Goal: Transaction & Acquisition: Purchase product/service

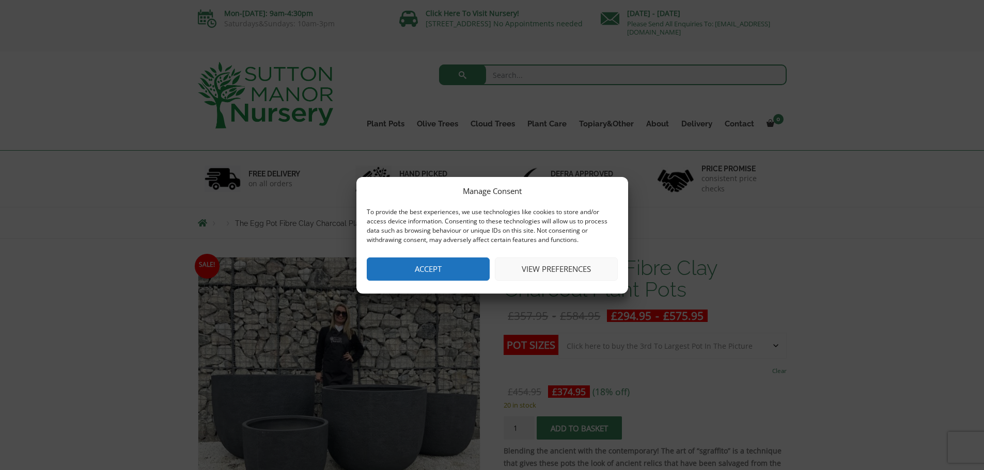
click at [418, 262] on button "Accept" at bounding box center [428, 269] width 123 height 23
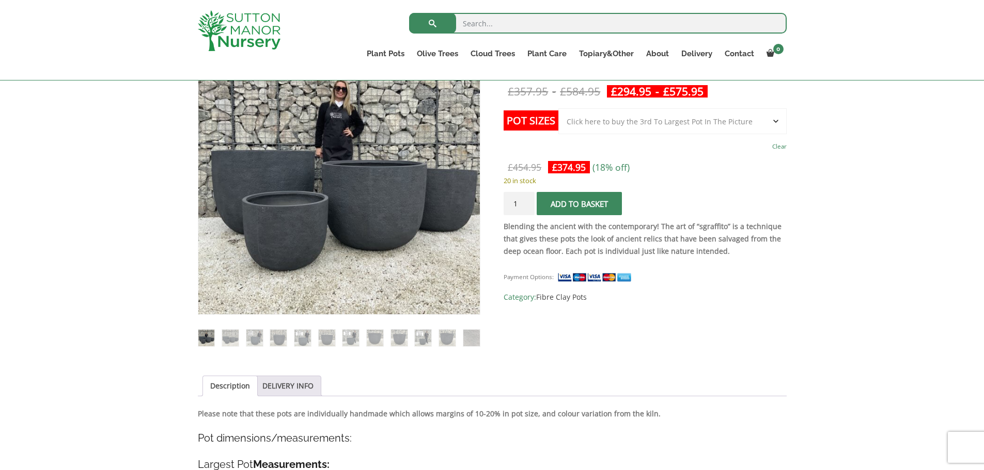
scroll to position [207, 0]
click at [623, 118] on select "Choose an option Click here to buy the 5th To Largest Pot In The Picture Click …" at bounding box center [672, 121] width 228 height 26
click at [598, 116] on select "Choose an option Click here to buy the 5th To Largest Pot In The Picture Click …" at bounding box center [672, 121] width 228 height 26
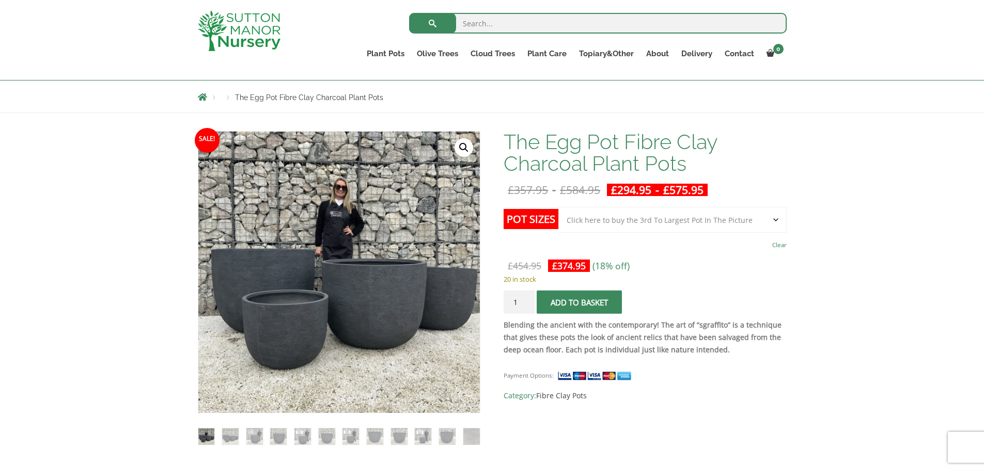
scroll to position [103, 0]
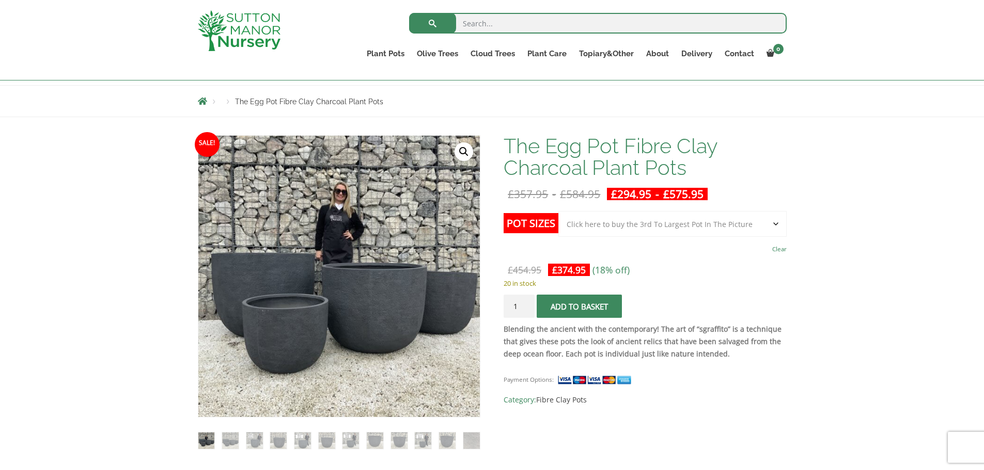
click at [611, 227] on select "Choose an option Click here to buy the 5th To Largest Pot In The Picture Click …" at bounding box center [672, 224] width 228 height 26
click at [558, 211] on select "Choose an option Click here to buy the 5th To Largest Pot In The Picture Click …" at bounding box center [672, 224] width 228 height 26
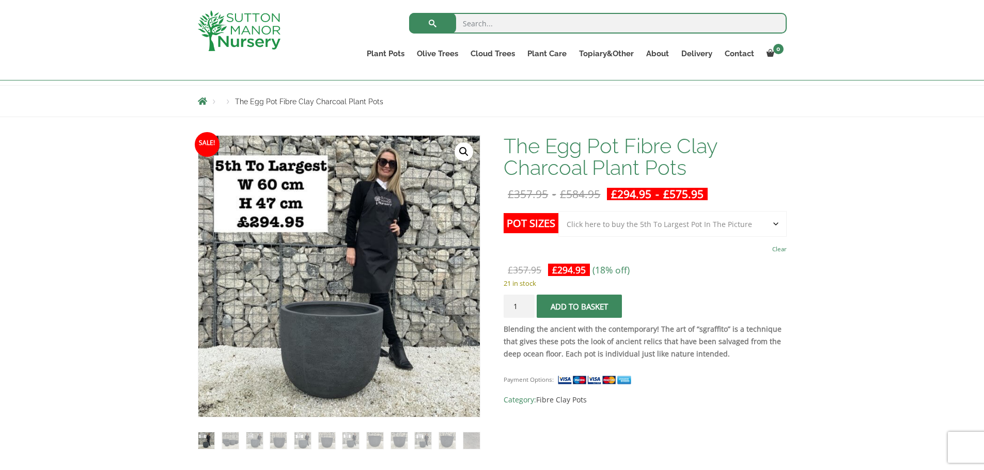
scroll to position [207, 0]
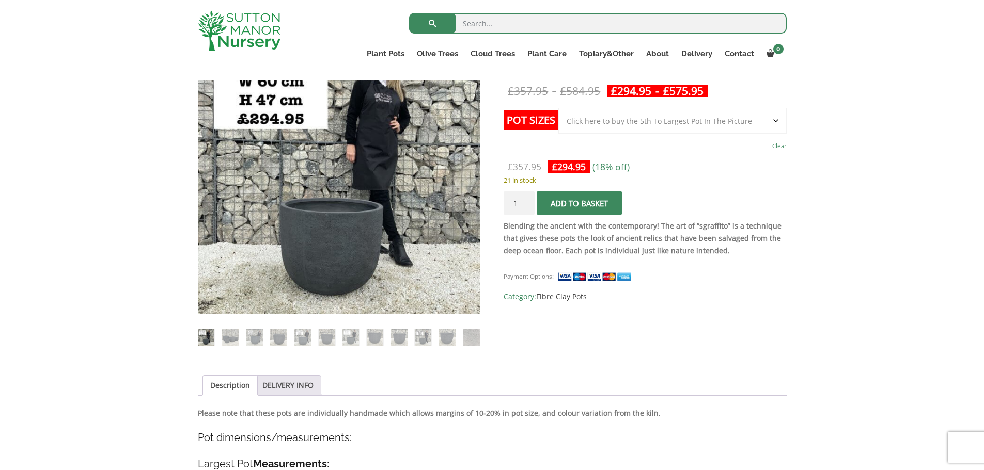
click at [603, 127] on td "Choose an option Click here to buy the 5th To Largest Pot In The Picture Click …" at bounding box center [672, 130] width 228 height 45
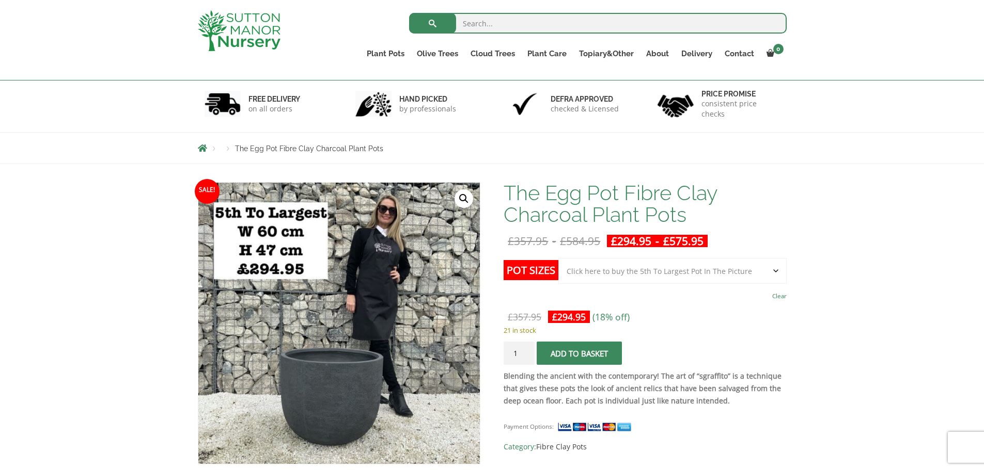
scroll to position [52, 0]
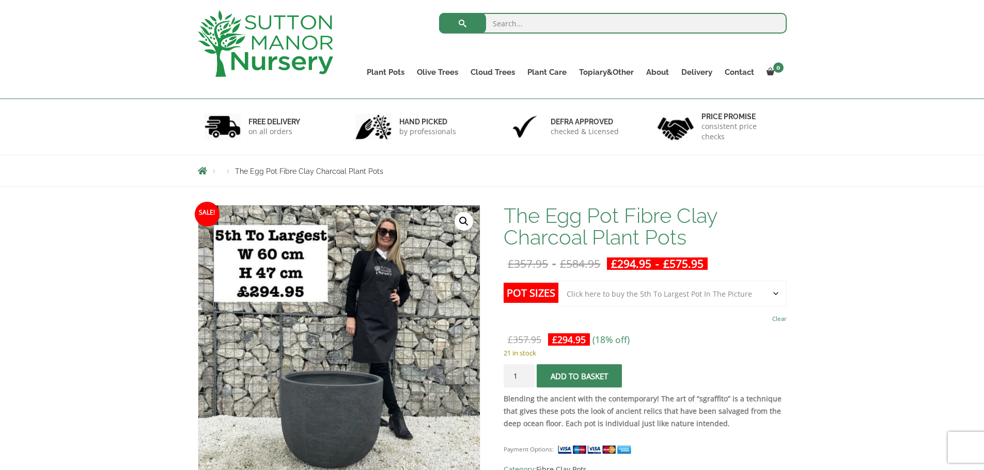
click at [653, 295] on select "Choose an option Click here to buy the 5th To Largest Pot In The Picture Click …" at bounding box center [672, 294] width 228 height 26
select select "Click here to buy The Largest Pot In The Picture"
click at [558, 281] on select "Choose an option Click here to buy the 5th To Largest Pot In The Picture Click …" at bounding box center [672, 294] width 228 height 26
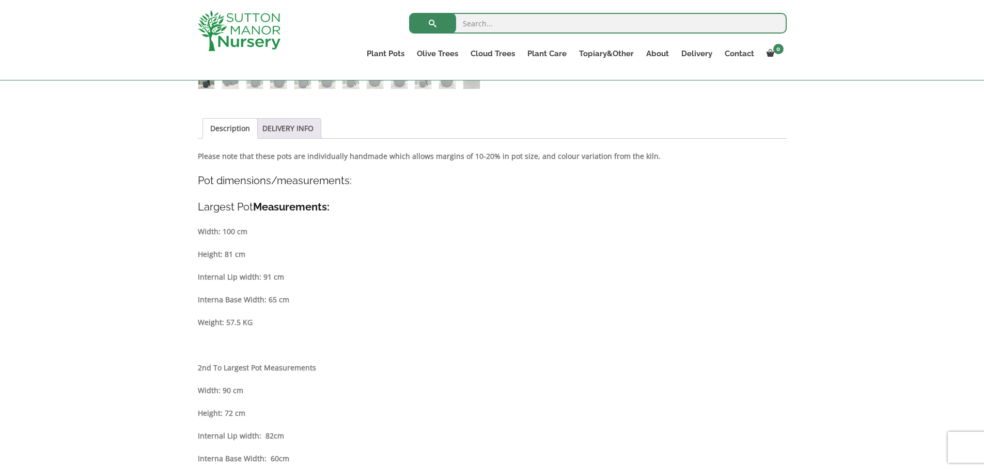
scroll to position [465, 0]
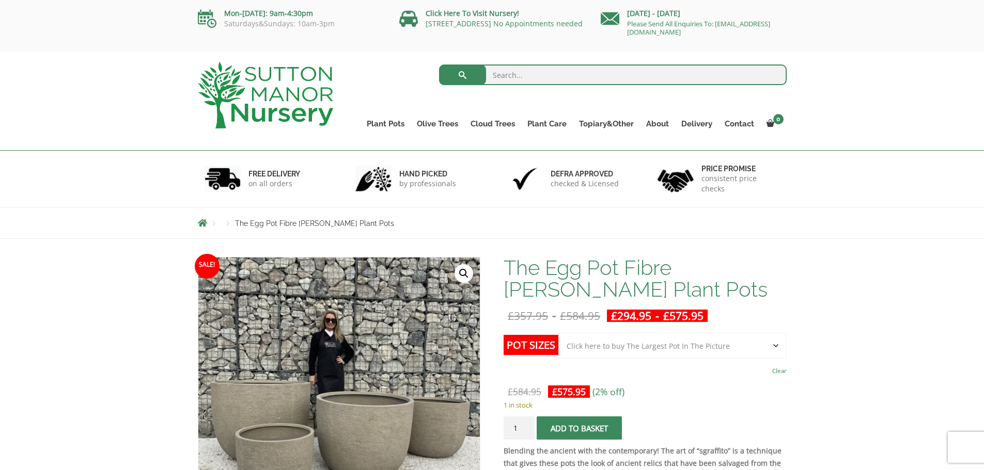
click at [624, 348] on select "Choose an option Click here to buy the 5th To Largest Pot In The Picture Click …" at bounding box center [672, 346] width 228 height 26
